Goal: Task Accomplishment & Management: Use online tool/utility

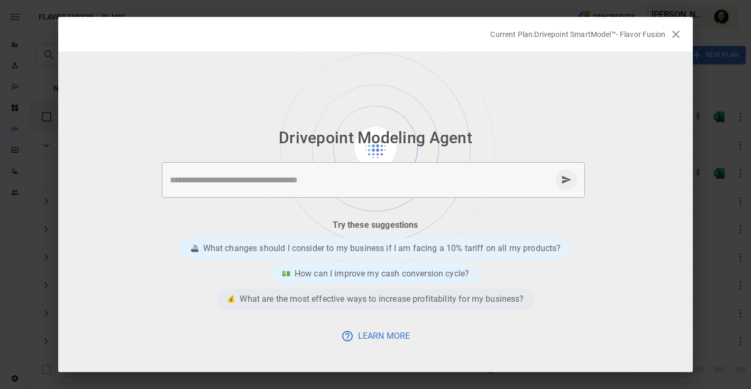
click at [360, 299] on p "What are the most effective ways to increase profitability for my business?" at bounding box center [382, 299] width 284 height 13
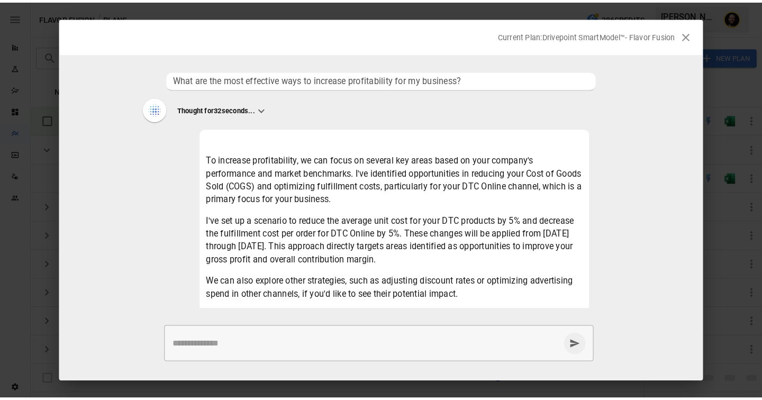
scroll to position [32, 0]
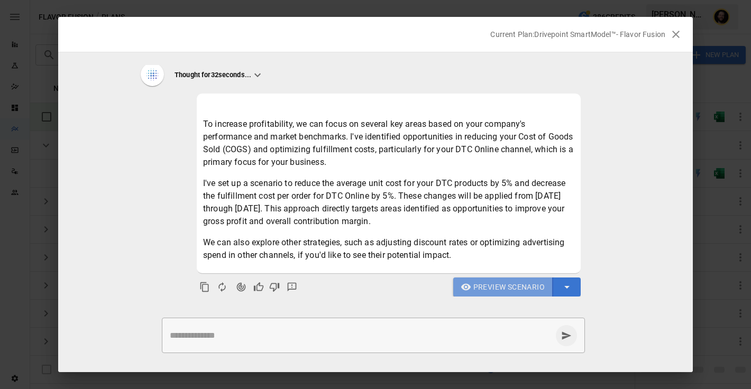
click at [486, 286] on span "Preview Scenario" at bounding box center [508, 287] width 71 height 13
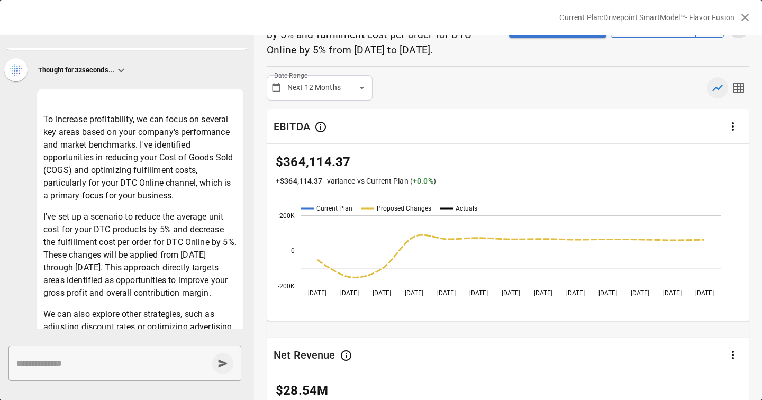
scroll to position [61, 0]
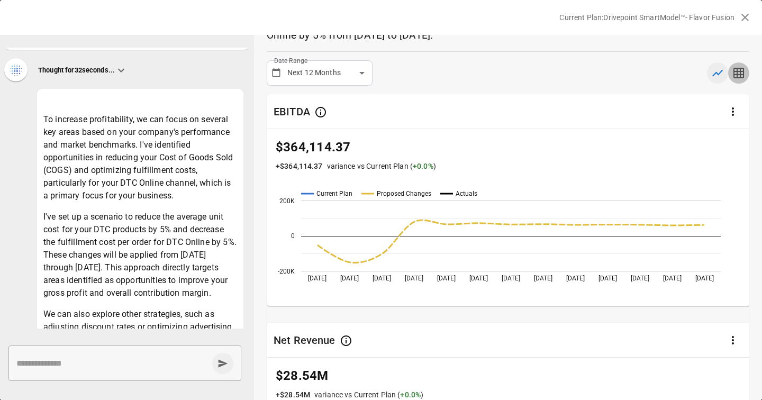
click at [736, 78] on icon "button" at bounding box center [738, 73] width 11 height 11
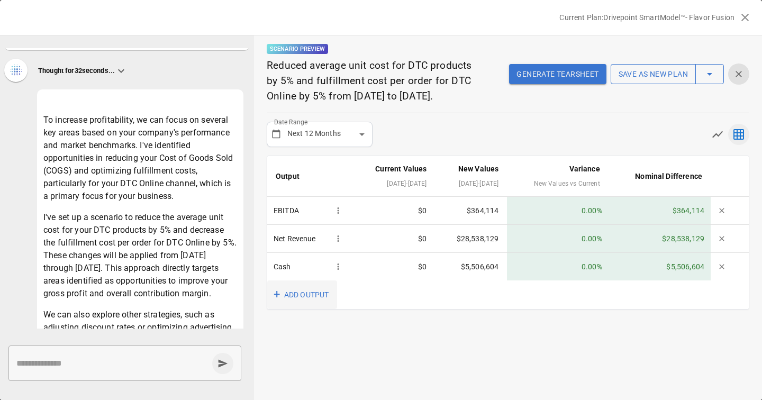
click at [309, 309] on button "+ ADD OUTPUT" at bounding box center [302, 294] width 70 height 29
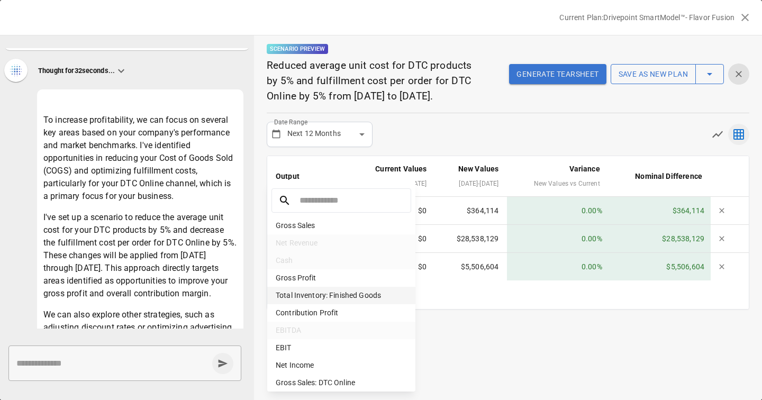
click at [321, 299] on li "Total Inventory: Finished Goods" at bounding box center [341, 295] width 148 height 17
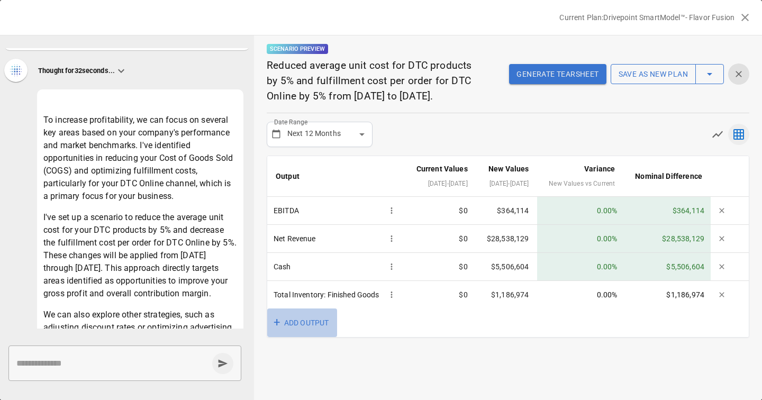
click at [303, 337] on button "+ ADD OUTPUT" at bounding box center [302, 322] width 70 height 29
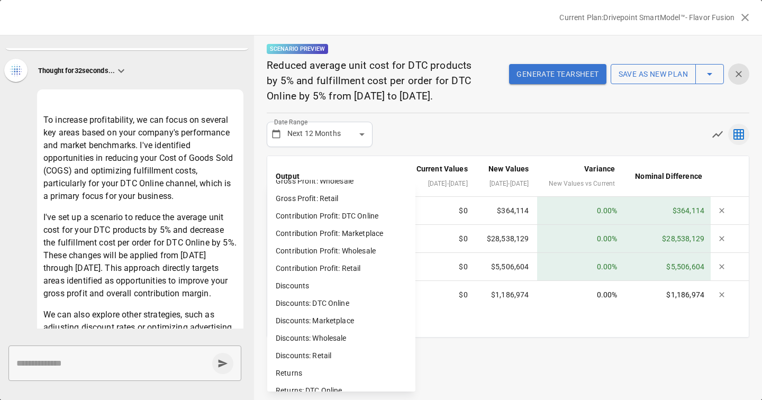
scroll to position [720, 0]
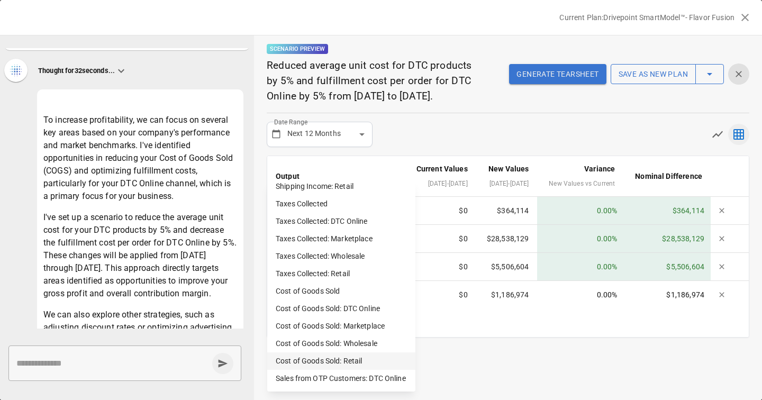
click at [316, 367] on li "Cost of Goods Sold: Retail" at bounding box center [341, 360] width 148 height 17
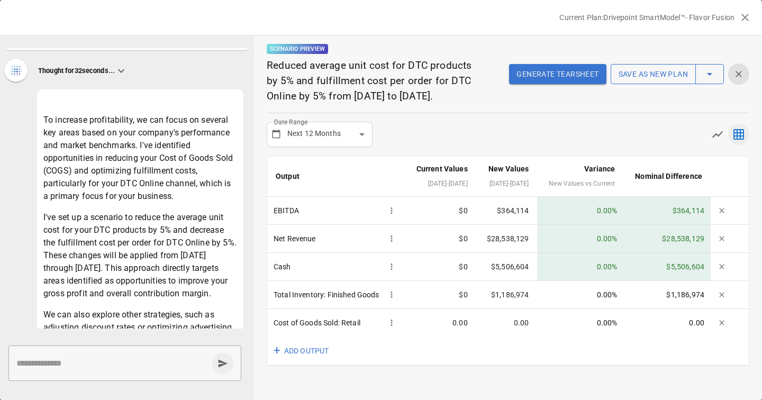
scroll to position [13, 0]
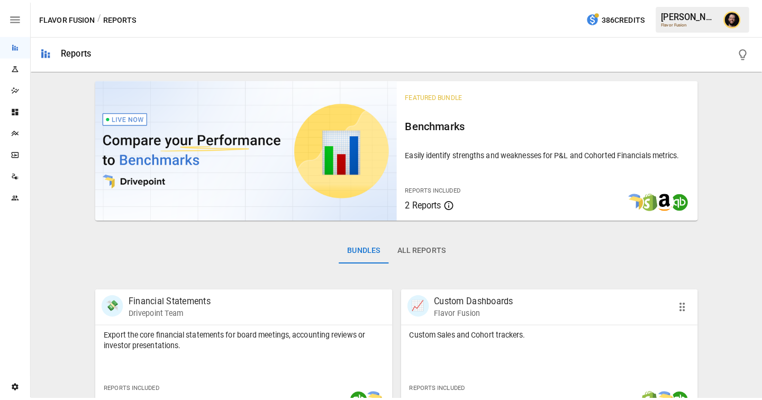
scroll to position [204, 0]
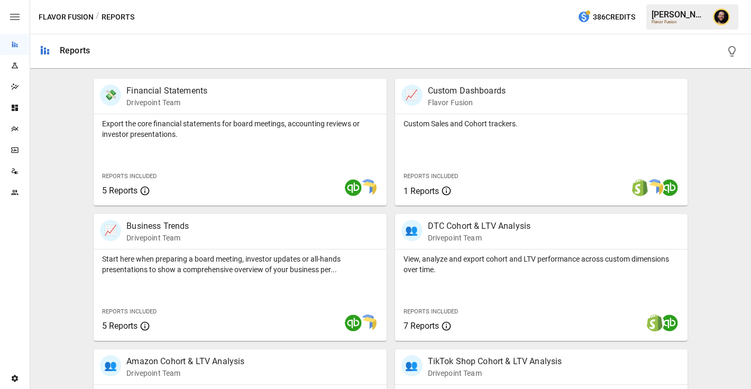
click at [8, 131] on div "Plans" at bounding box center [15, 129] width 30 height 8
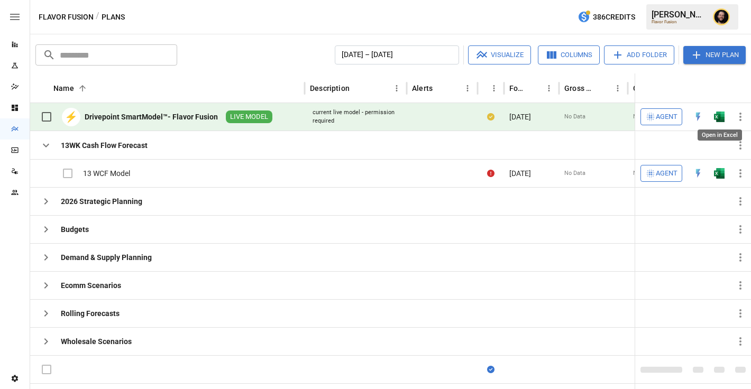
click at [720, 118] on img "Open in Excel" at bounding box center [719, 117] width 11 height 11
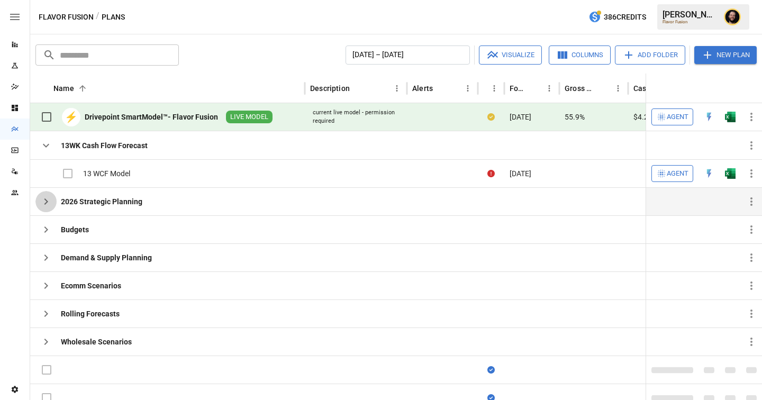
click at [48, 203] on icon "button" at bounding box center [46, 201] width 13 height 13
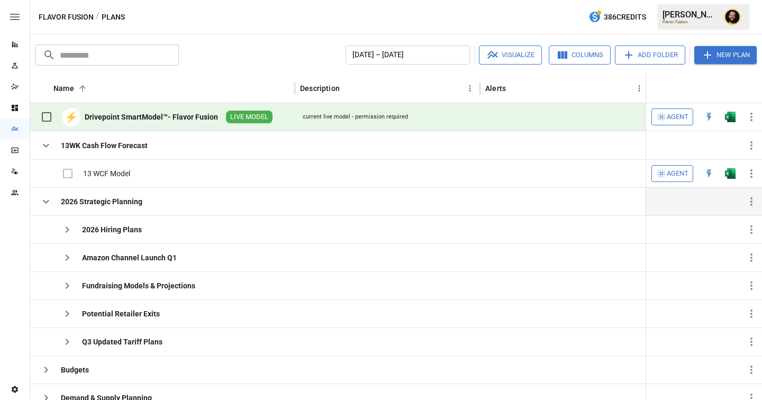
click at [46, 200] on icon "button" at bounding box center [46, 201] width 13 height 13
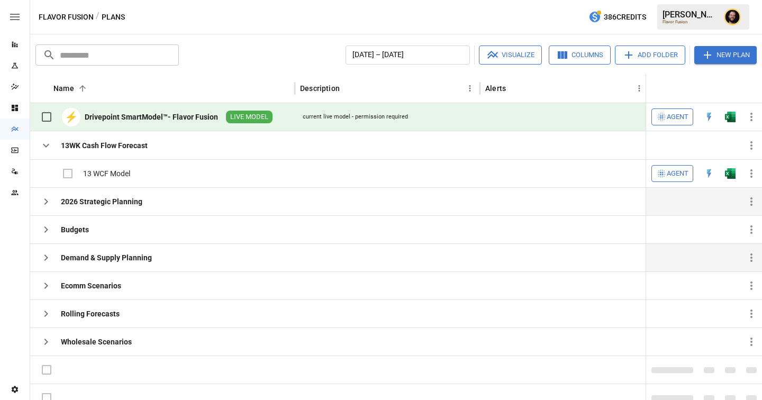
click at [50, 259] on icon "button" at bounding box center [46, 257] width 13 height 13
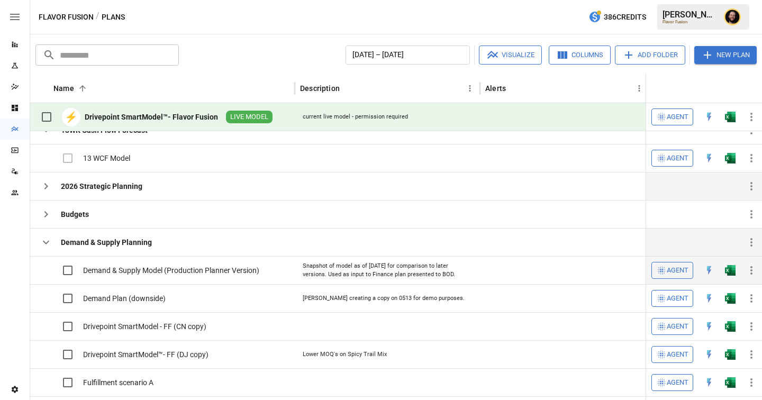
scroll to position [13, 0]
click at [729, 266] on img "Open in Excel" at bounding box center [730, 269] width 11 height 11
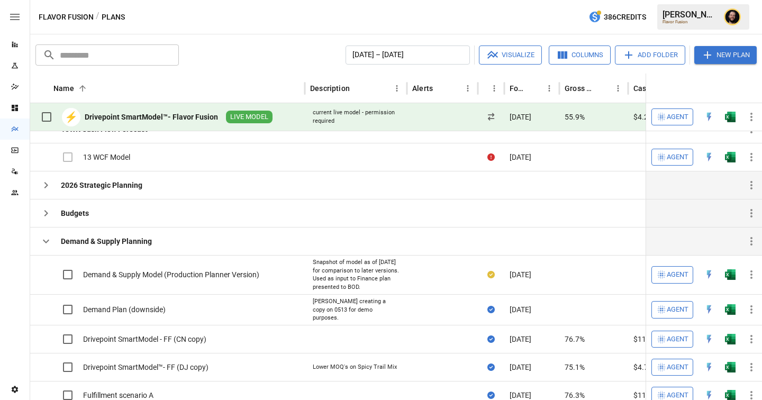
scroll to position [0, 0]
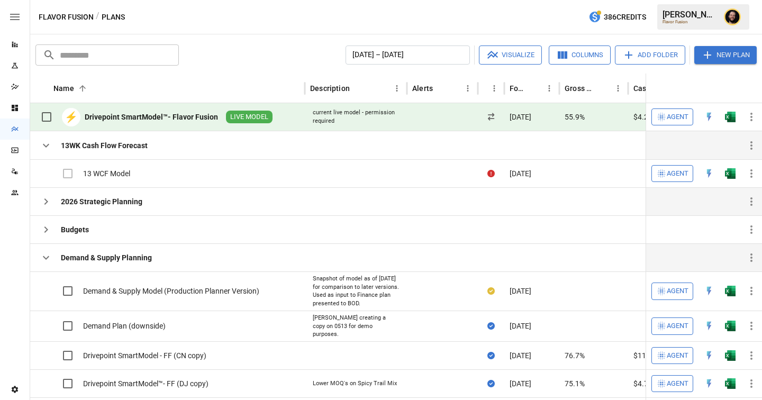
click at [46, 152] on button "button" at bounding box center [45, 145] width 21 height 21
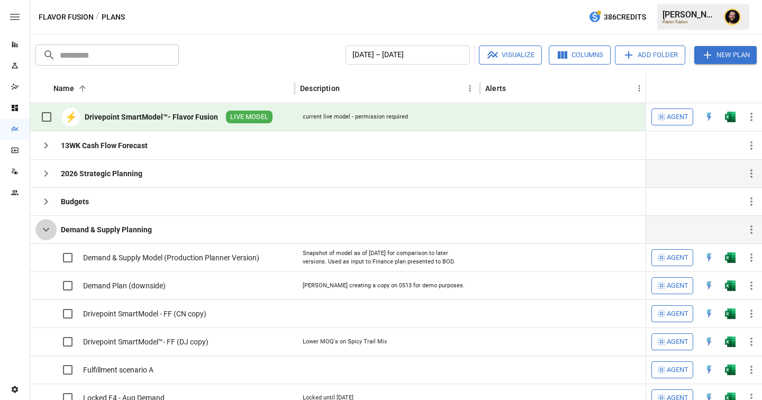
click at [48, 225] on icon "button" at bounding box center [46, 229] width 13 height 13
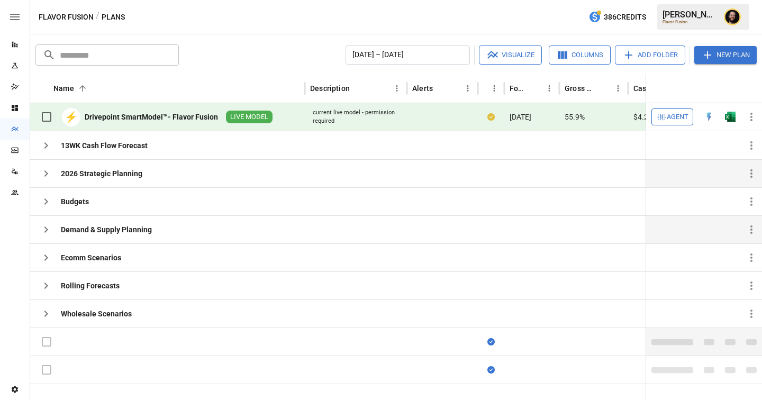
click at [48, 337] on label at bounding box center [46, 342] width 22 height 22
click at [48, 345] on label at bounding box center [46, 342] width 22 height 22
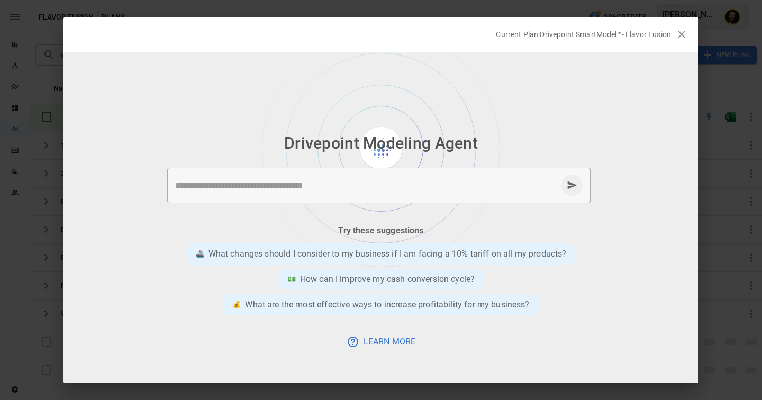
click at [357, 181] on textarea at bounding box center [366, 185] width 382 height 12
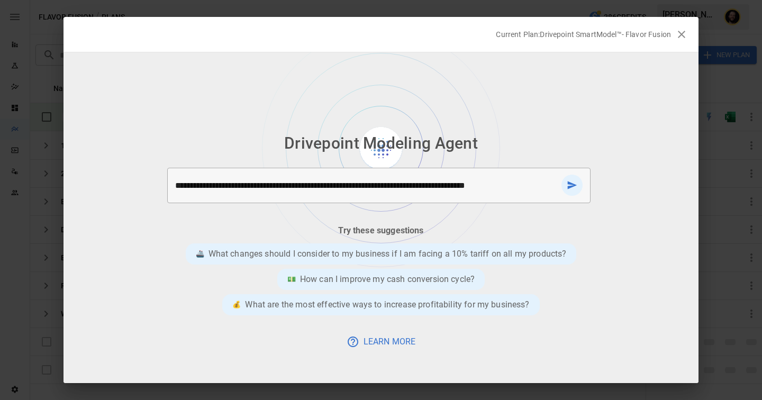
type textarea "**********"
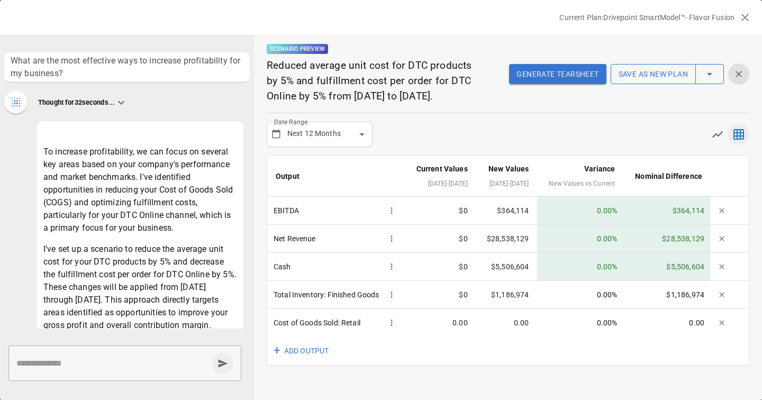
scroll to position [13, 0]
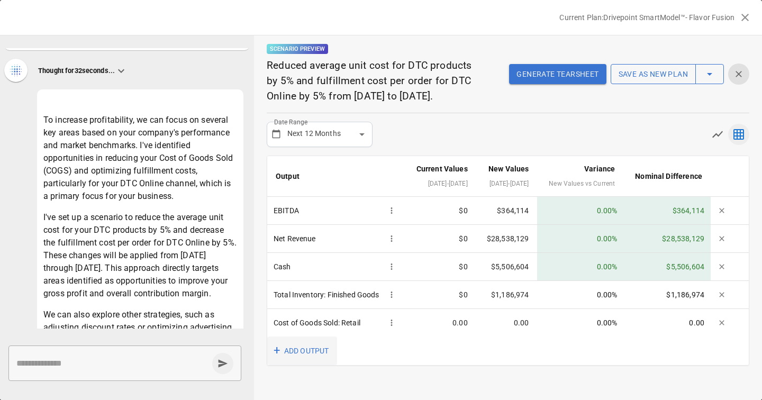
click at [310, 366] on button "+ ADD OUTPUT" at bounding box center [302, 350] width 70 height 29
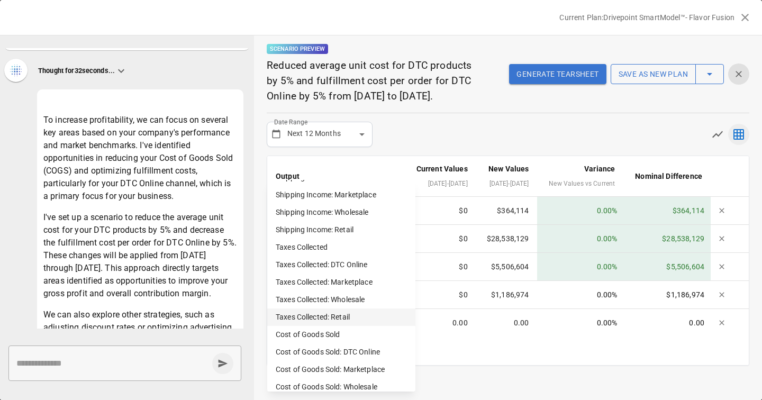
scroll to position [720, 0]
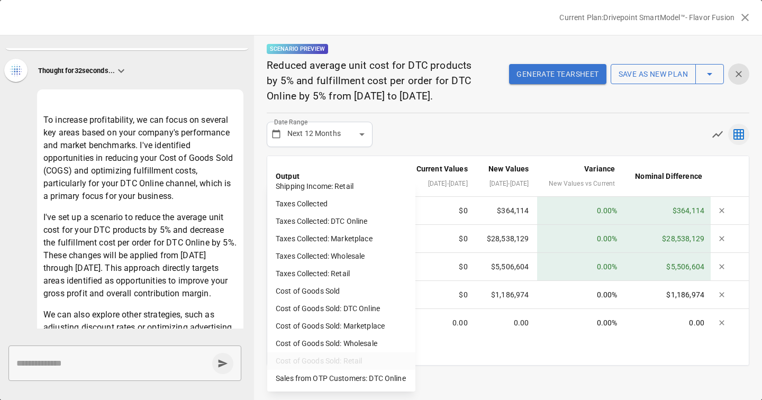
click at [576, 125] on div at bounding box center [381, 200] width 762 height 400
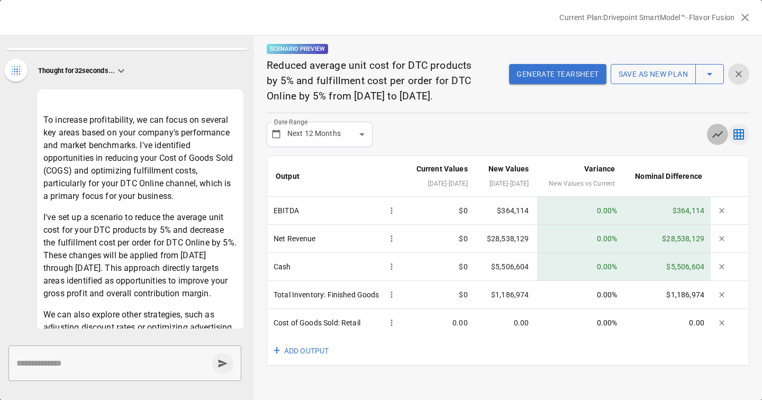
click at [715, 141] on icon "button" at bounding box center [717, 134] width 13 height 13
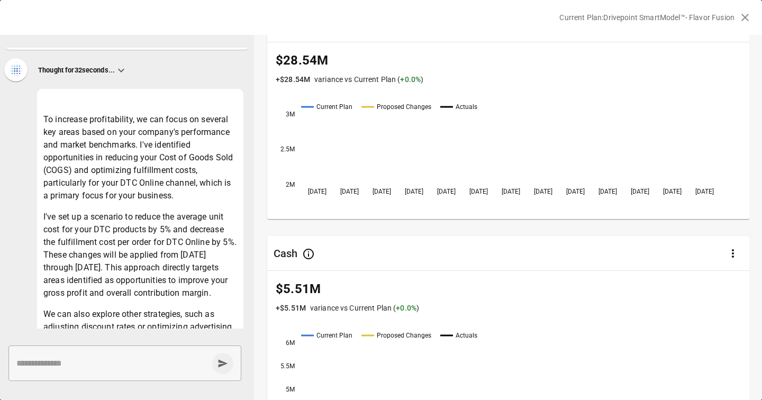
scroll to position [498, 0]
